Goal: Task Accomplishment & Management: Manage account settings

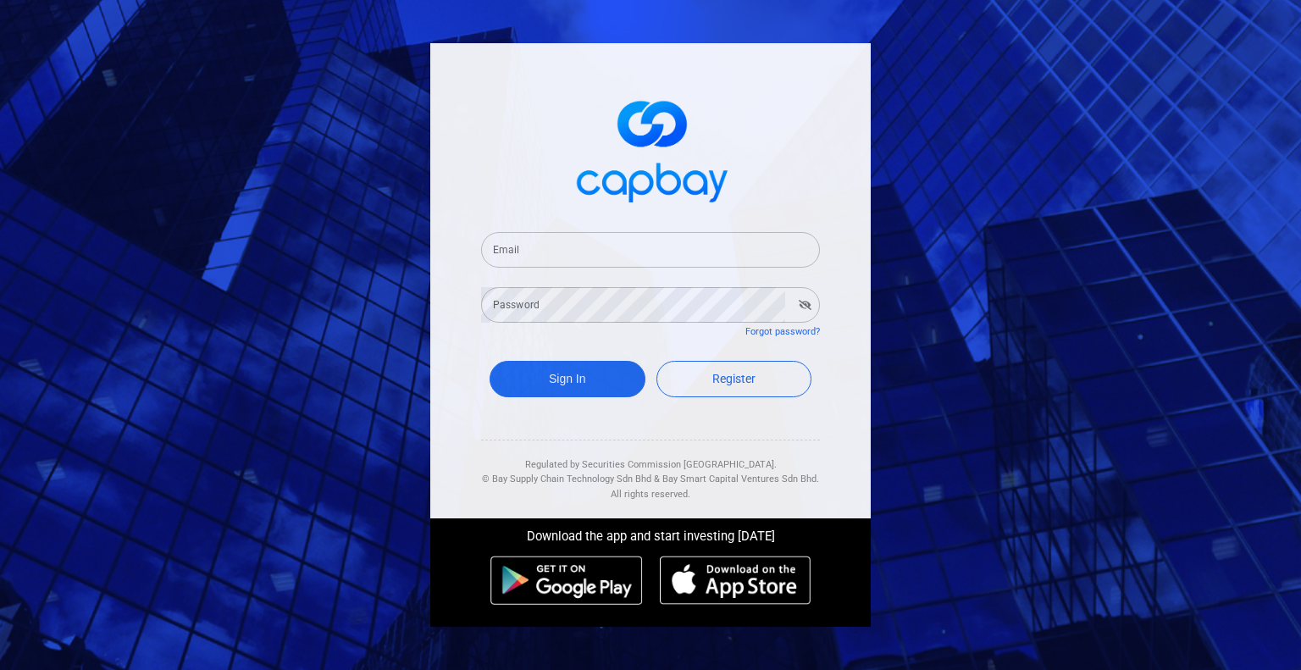
click at [654, 256] on input "Email" at bounding box center [650, 250] width 339 height 36
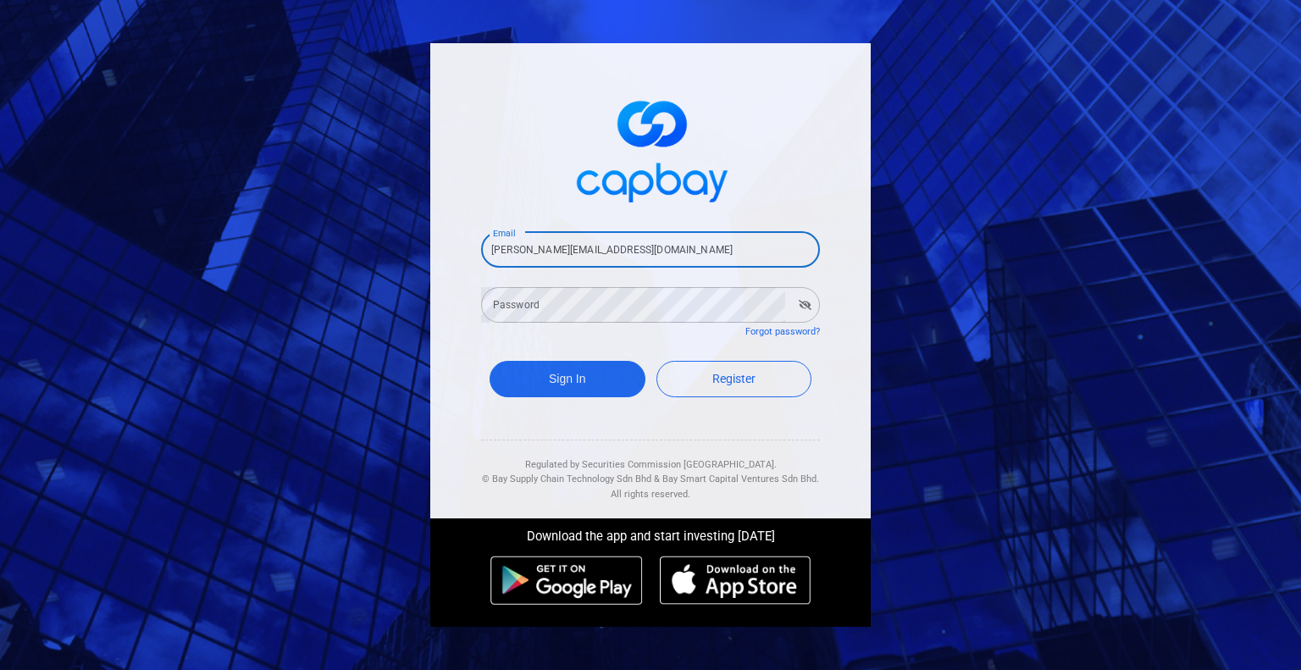
type input "[PERSON_NAME][EMAIL_ADDRESS][DOMAIN_NAME]"
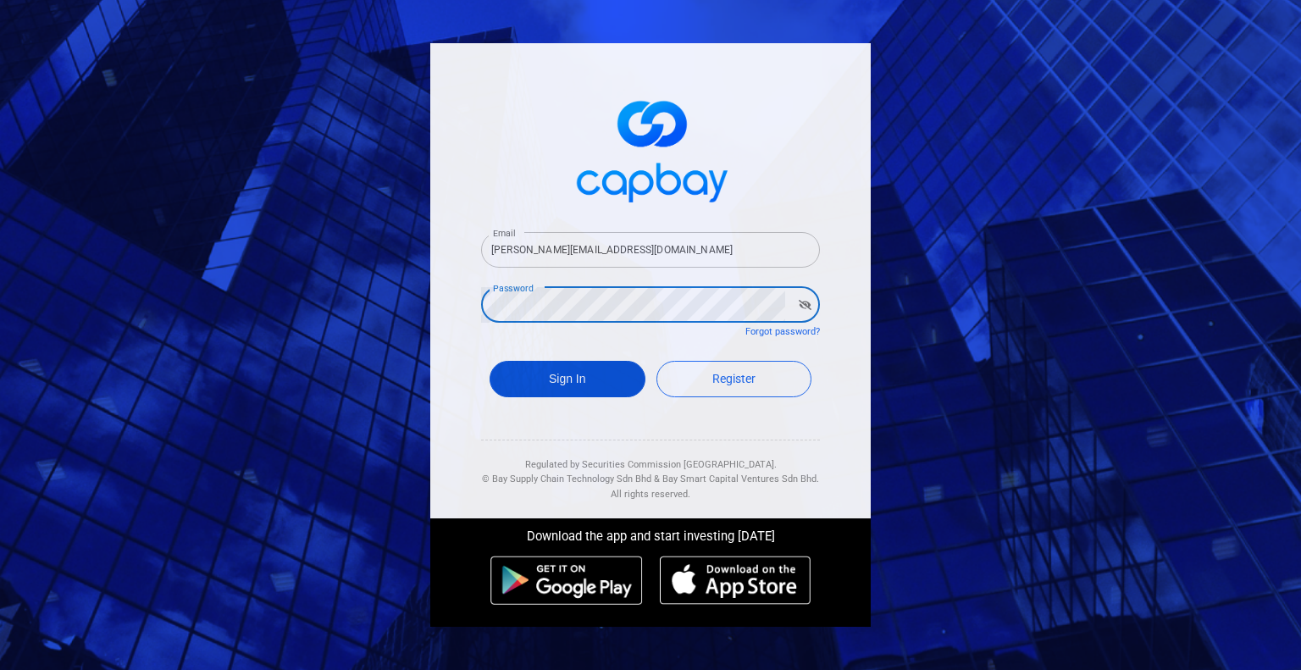
click at [546, 369] on button "Sign In" at bounding box center [568, 379] width 156 height 36
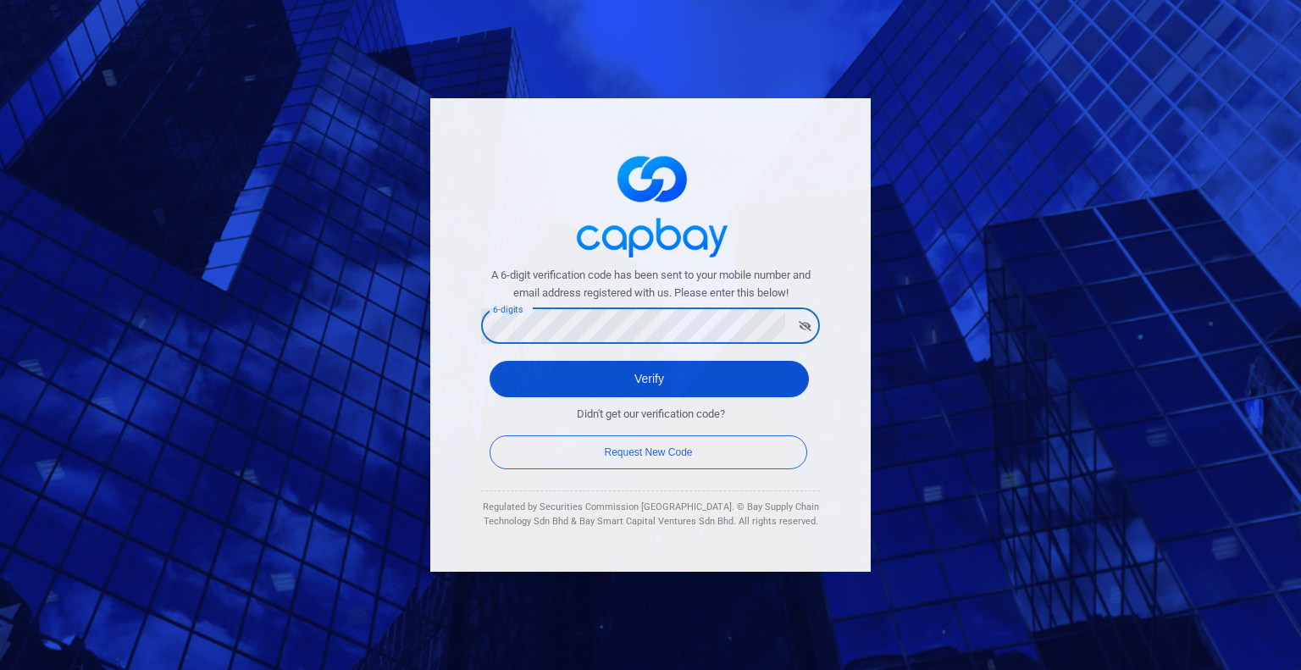
click at [589, 385] on button "Verify" at bounding box center [649, 379] width 319 height 36
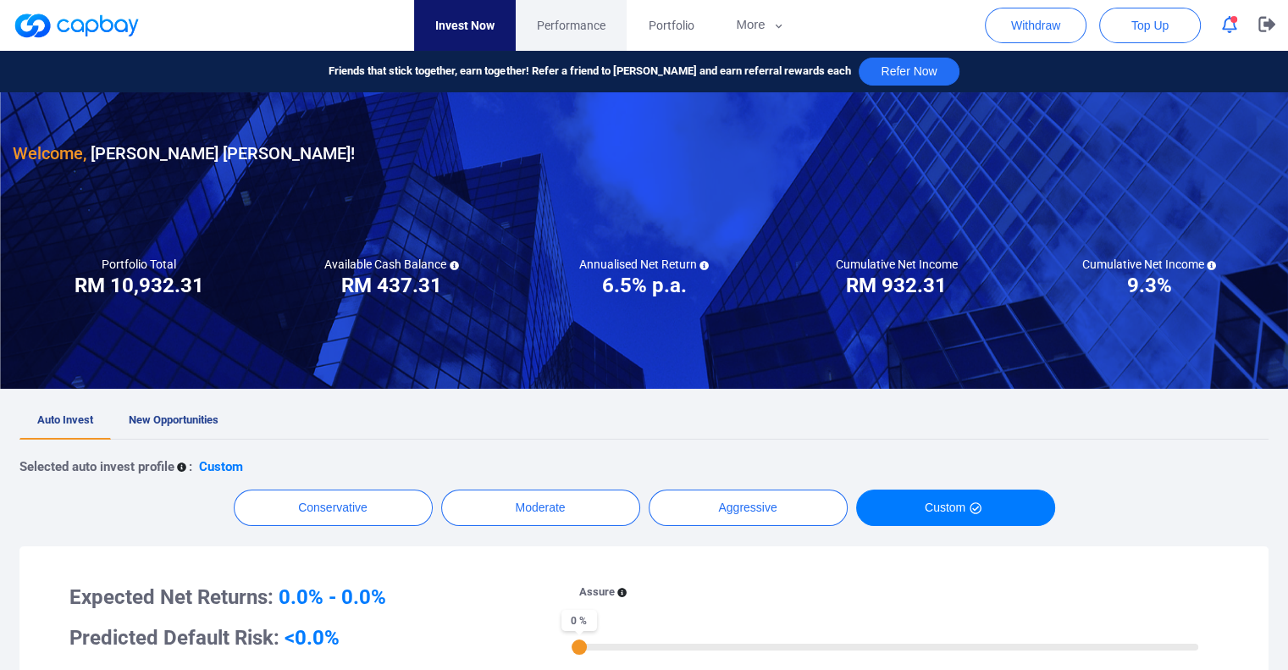
click at [601, 18] on span "Performance" at bounding box center [571, 25] width 69 height 19
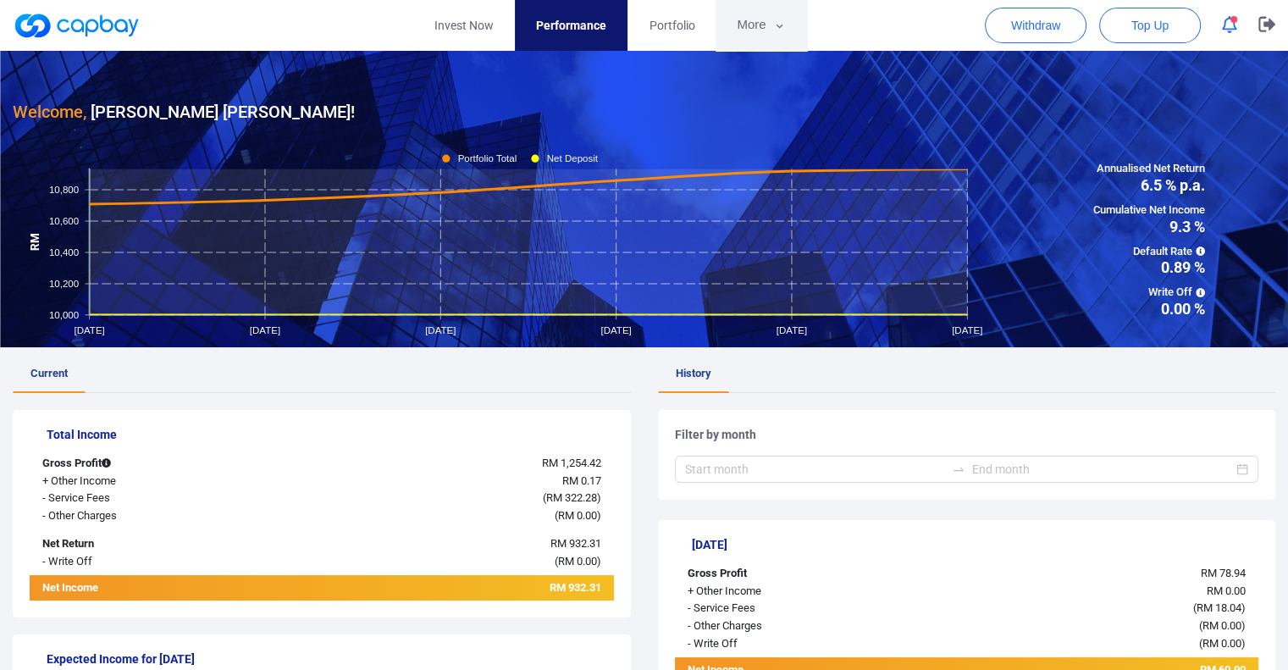
click at [759, 32] on button "More" at bounding box center [761, 25] width 91 height 51
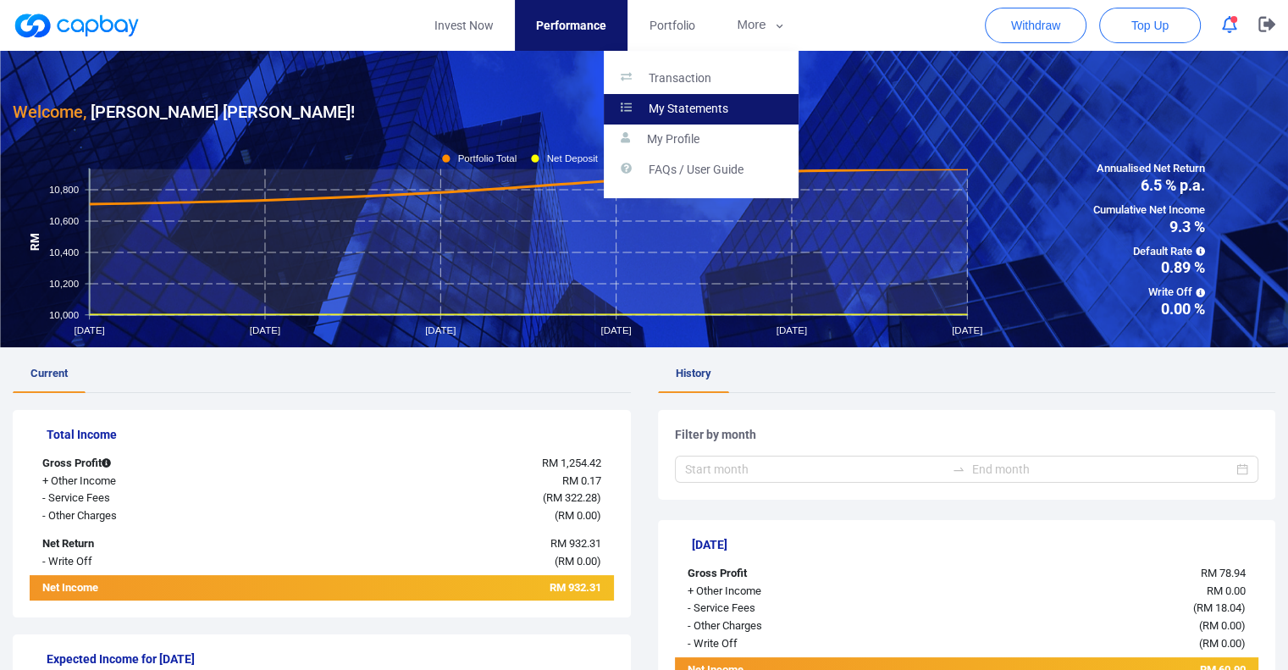
click at [668, 104] on p "My Statements" at bounding box center [689, 109] width 80 height 15
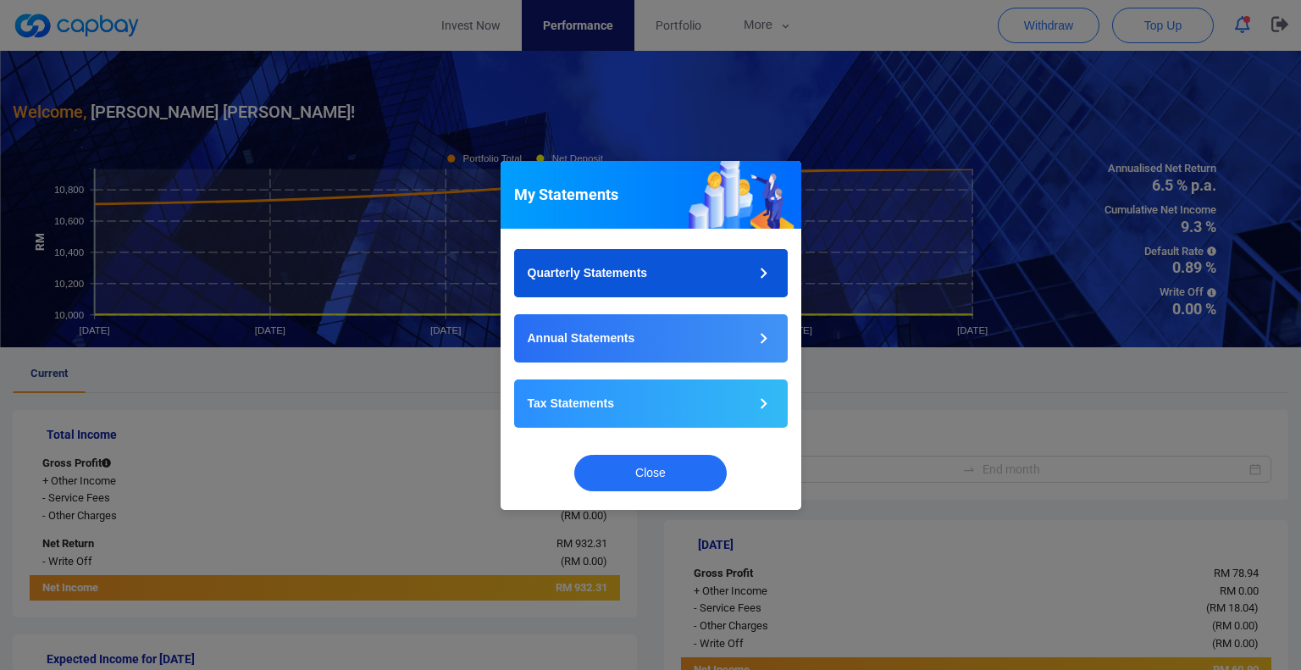
click at [609, 282] on button "Quarterly Statements" at bounding box center [651, 273] width 274 height 48
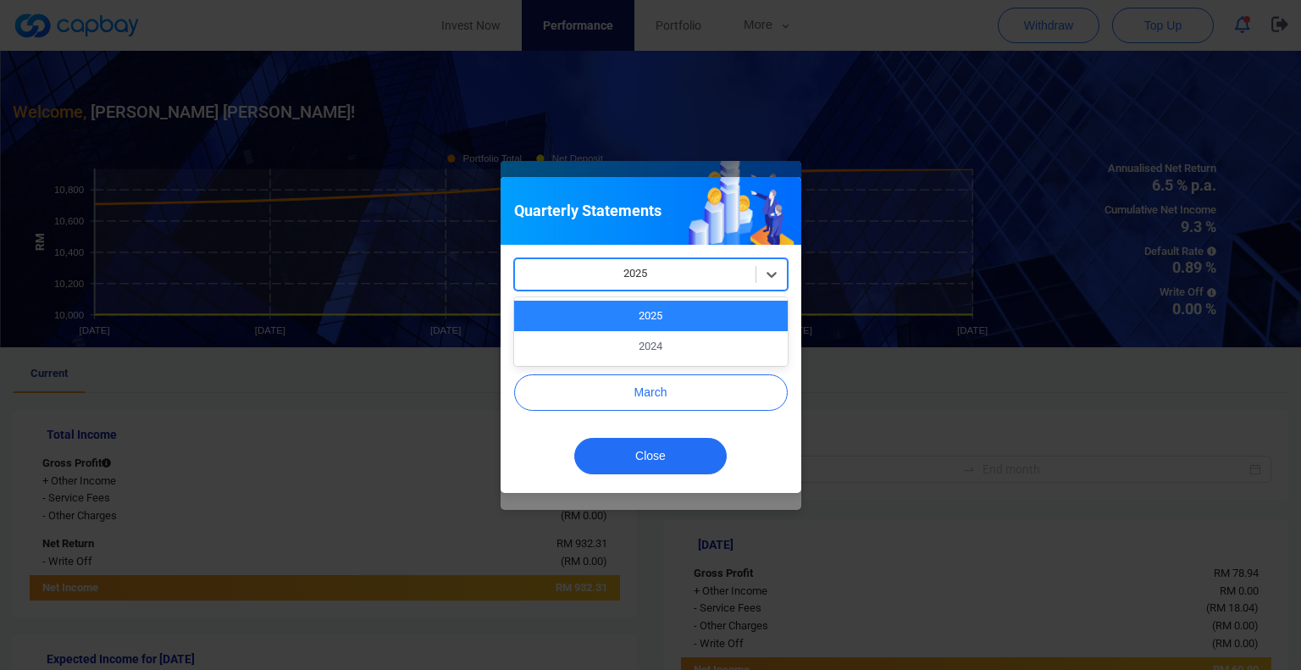
click at [690, 277] on div at bounding box center [636, 273] width 224 height 21
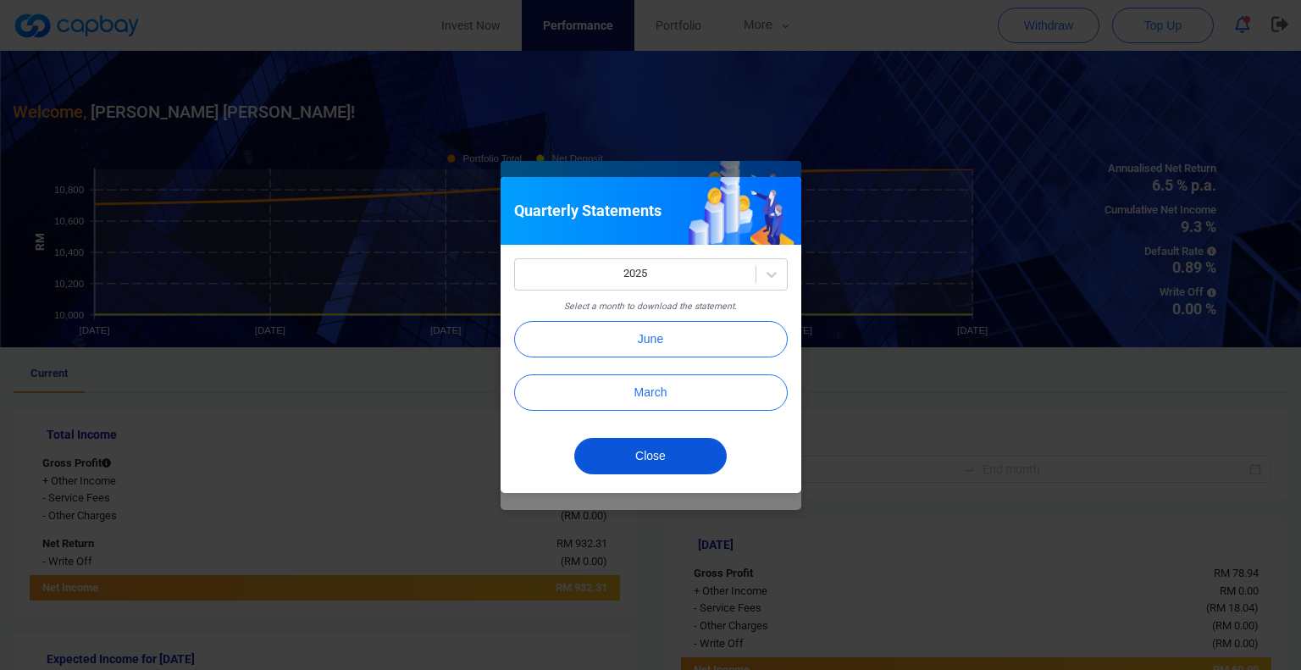
click at [686, 452] on button "Close" at bounding box center [650, 456] width 152 height 36
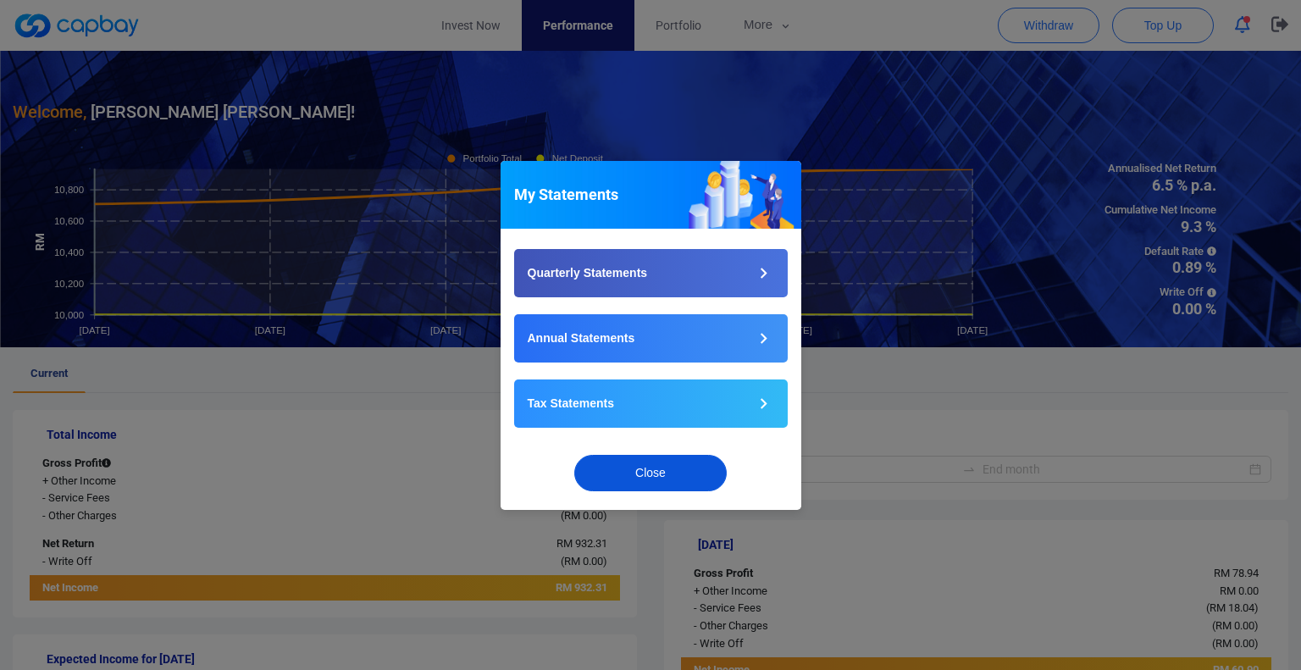
click at [640, 472] on button "Close" at bounding box center [650, 473] width 152 height 36
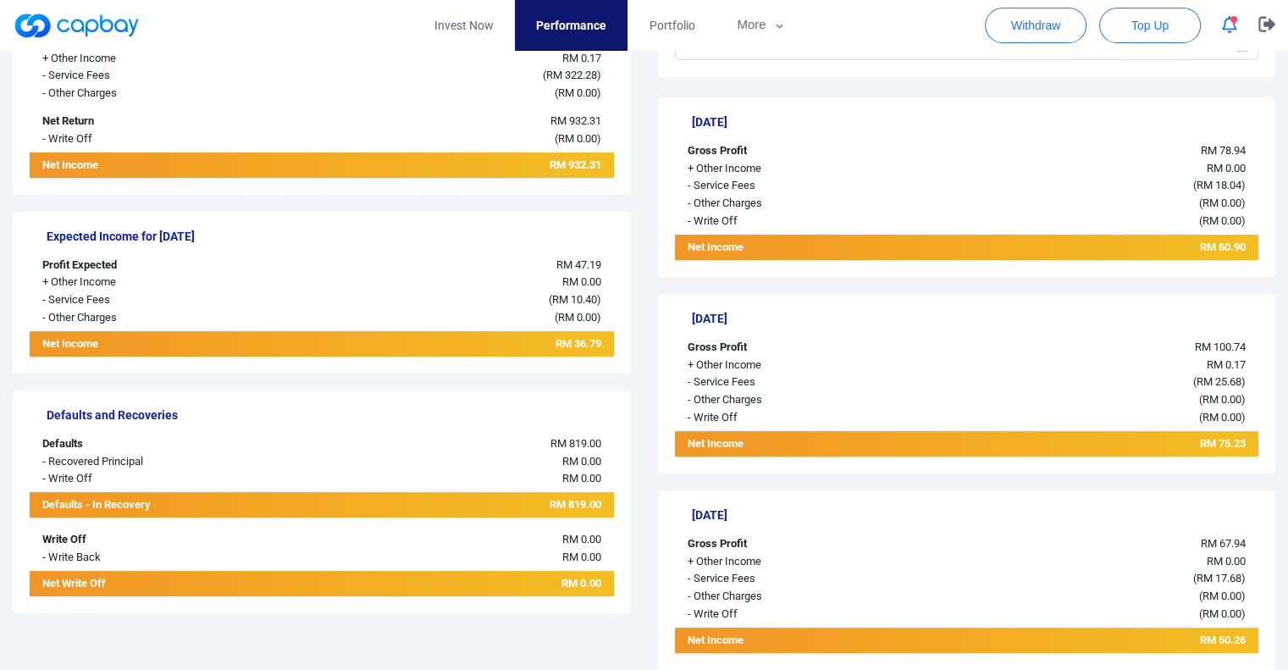
scroll to position [424, 0]
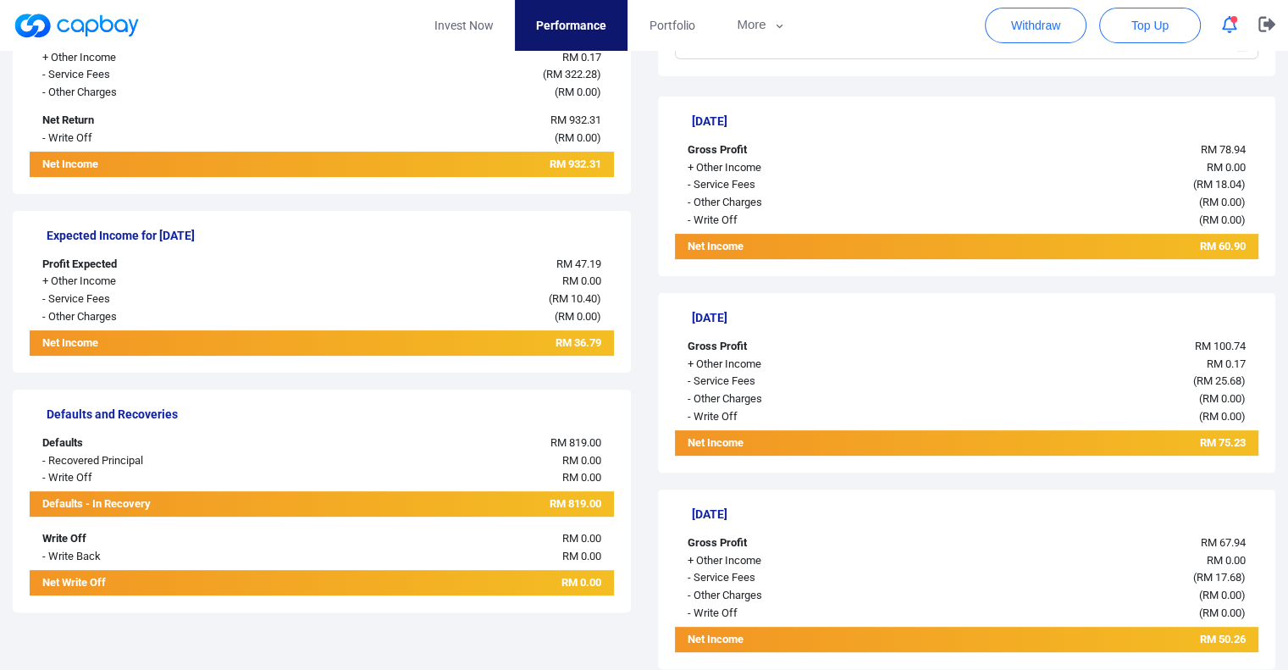
click at [568, 439] on span "RM 819.00" at bounding box center [575, 442] width 51 height 13
click at [614, 507] on div "Defaults and Recoveries Defaults RM 819.00 - Recovered Principal RM 0.00 - Writ…" at bounding box center [322, 501] width 618 height 223
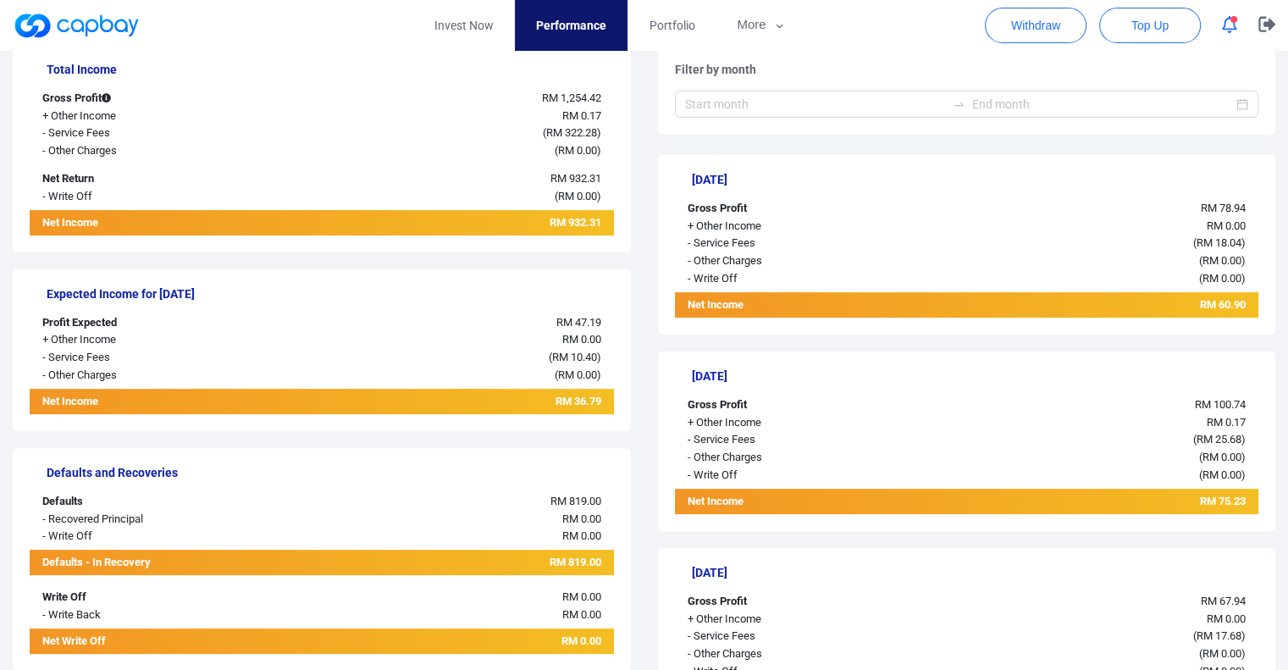
scroll to position [339, 0]
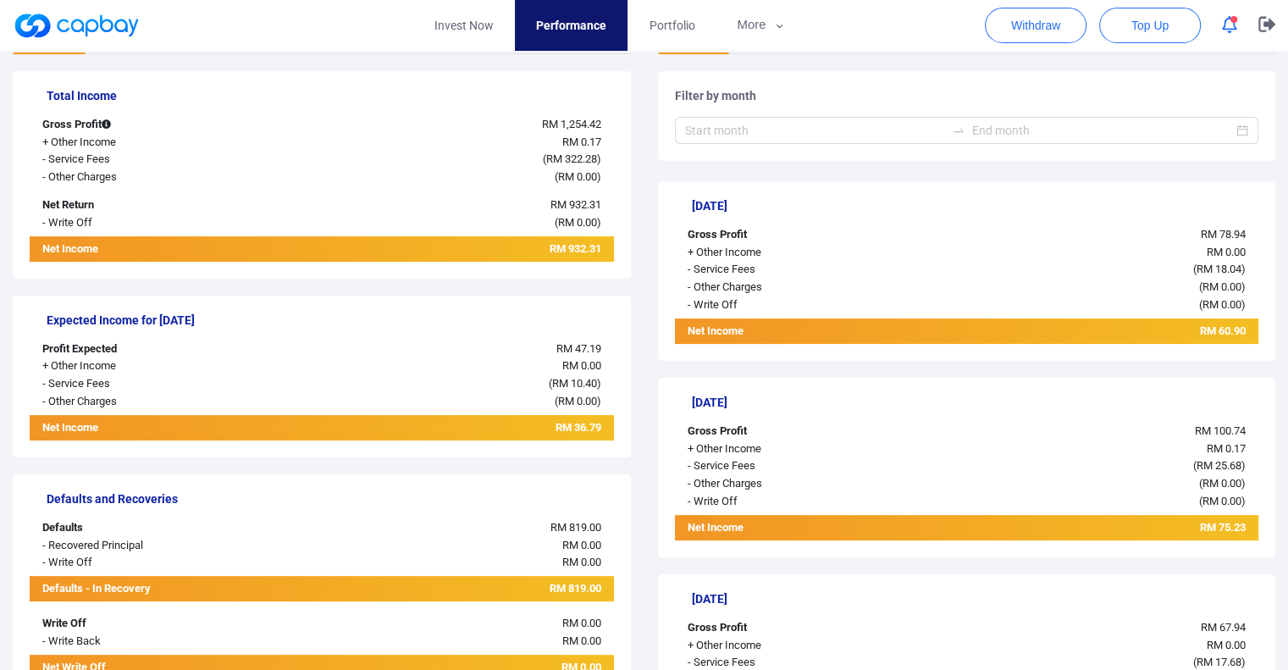
click at [47, 141] on div "+ Other Income" at bounding box center [151, 143] width 243 height 18
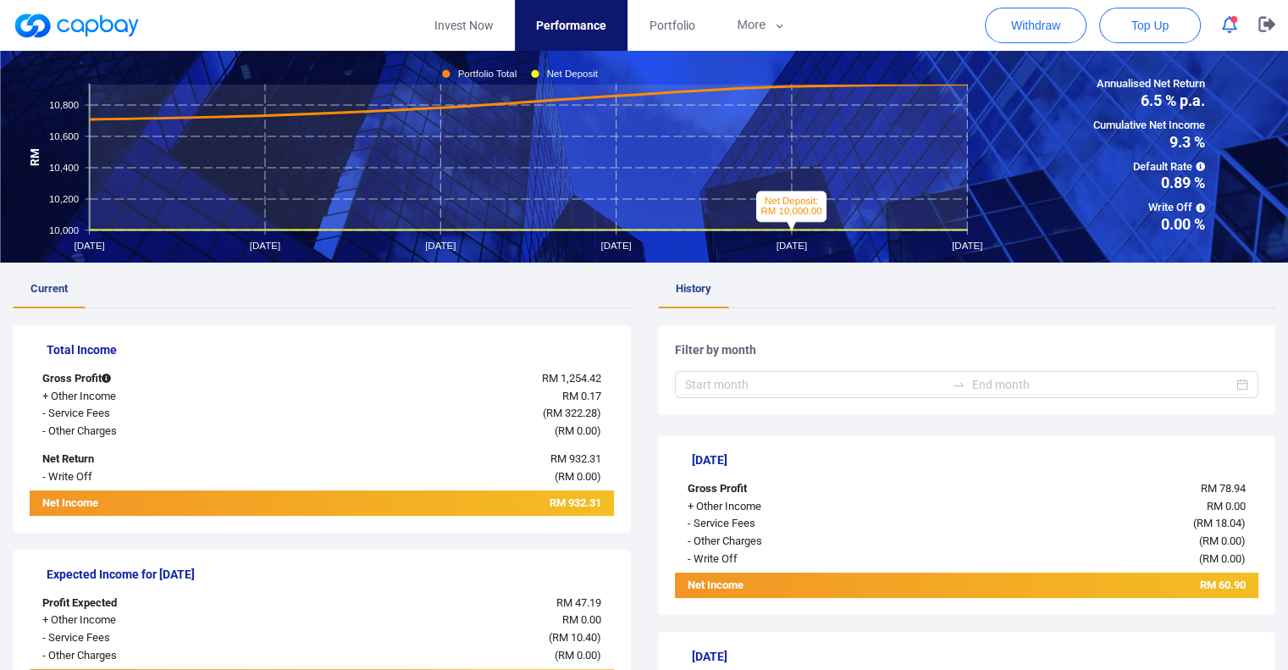
scroll to position [0, 0]
